Goal: Information Seeking & Learning: Learn about a topic

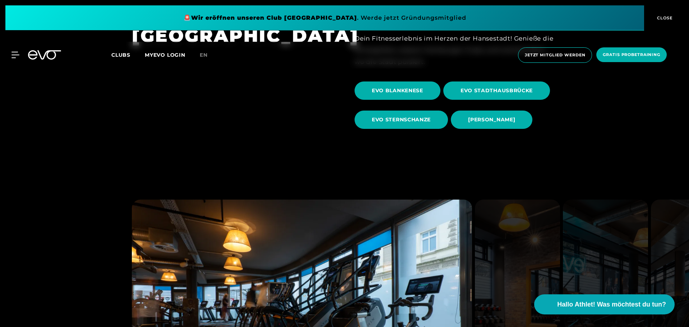
scroll to position [324, 0]
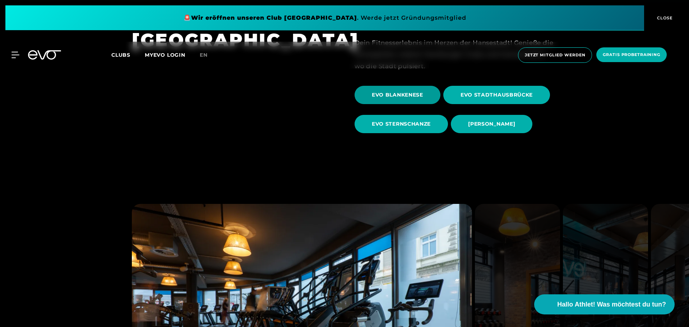
click at [416, 97] on span "EVO BLANKENESE" at bounding box center [397, 95] width 51 height 8
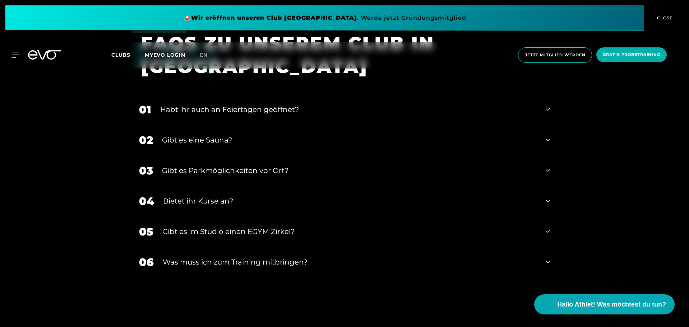
scroll to position [2506, 0]
click at [287, 196] on div "Bietet ihr Kurse an?" at bounding box center [350, 200] width 374 height 11
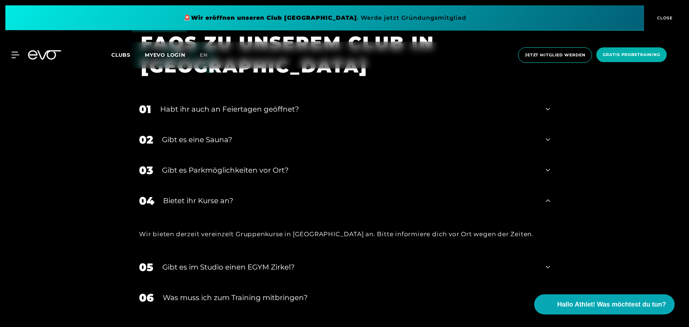
click at [287, 196] on div "Bietet ihr Kurse an?" at bounding box center [350, 200] width 374 height 11
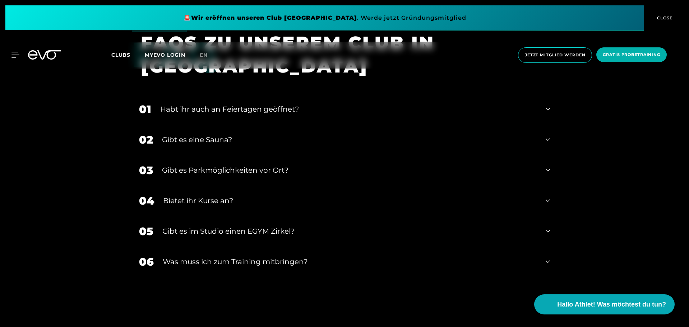
click at [257, 165] on div "Gibt es Parkmöglichkeiten vor Ort?" at bounding box center [349, 170] width 375 height 11
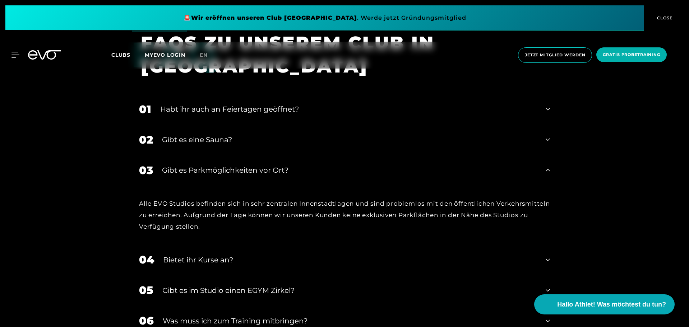
click at [257, 165] on div "Gibt es Parkmöglichkeiten vor Ort?" at bounding box center [349, 170] width 375 height 11
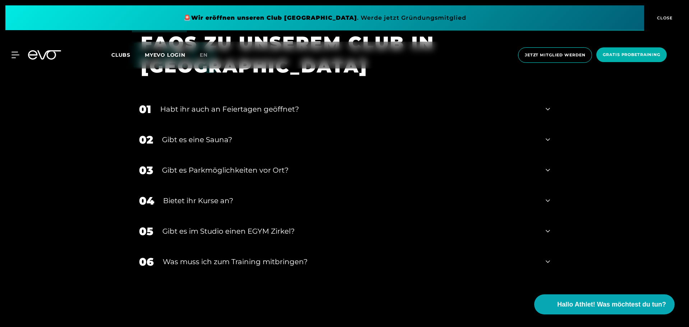
click at [204, 226] on div "Gibt es im Studio einen EGYM Zirkel?" at bounding box center [349, 231] width 374 height 11
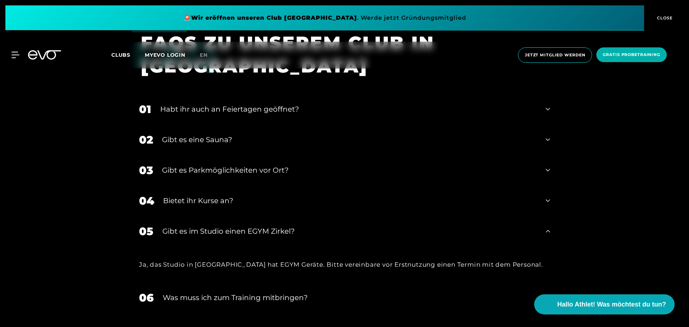
click at [238, 292] on div "Was muss ich zum Training mitbringen?" at bounding box center [350, 297] width 374 height 11
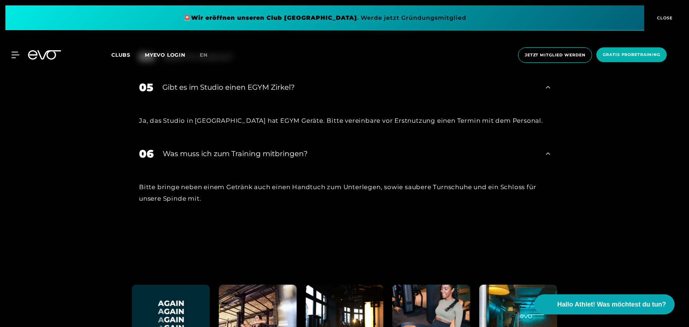
scroll to position [2651, 0]
